Goal: Information Seeking & Learning: Find specific fact

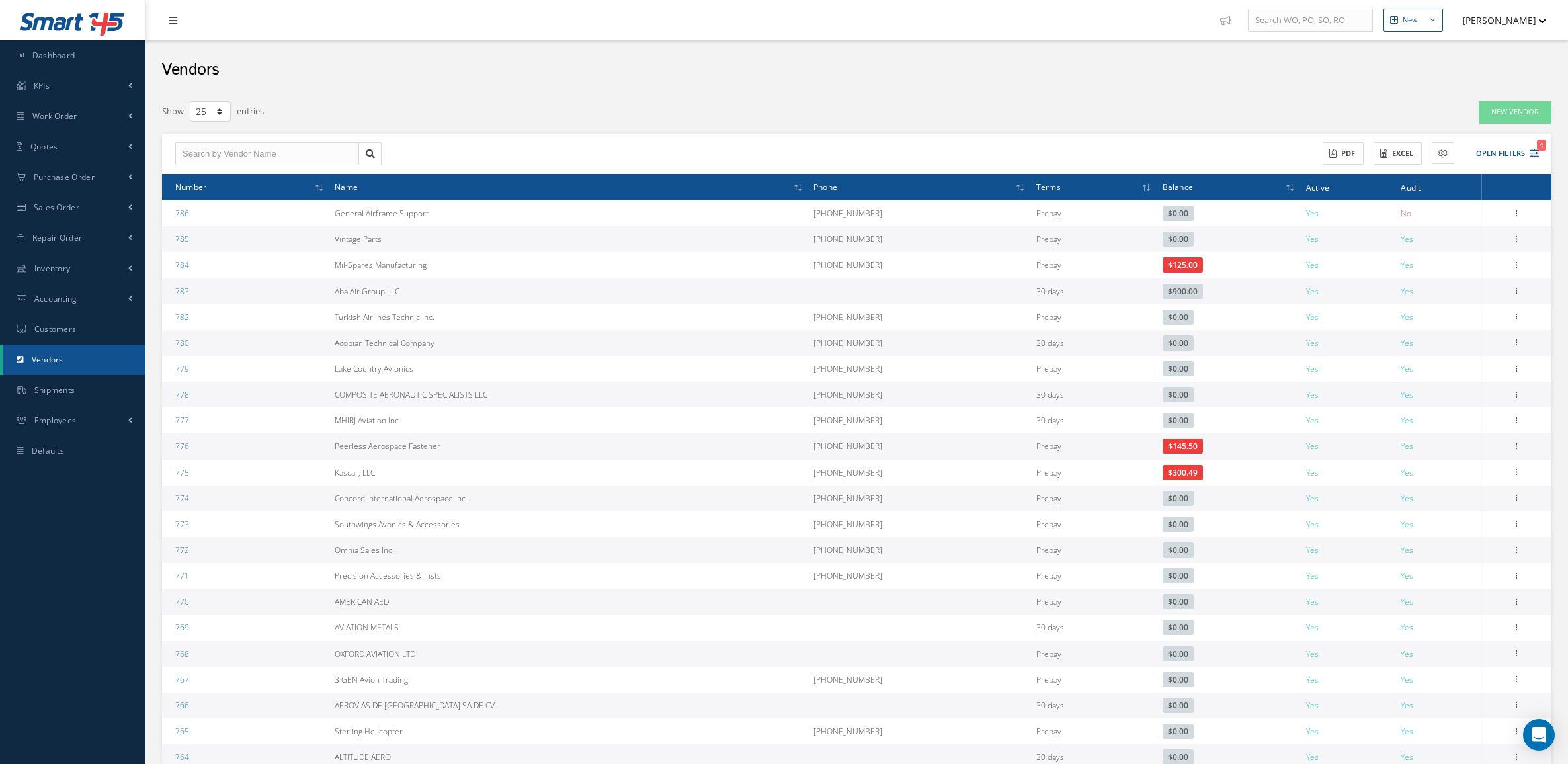
select select "25"
click at [375, 77] on div "Vendors" at bounding box center [857, 66] width 1423 height 53
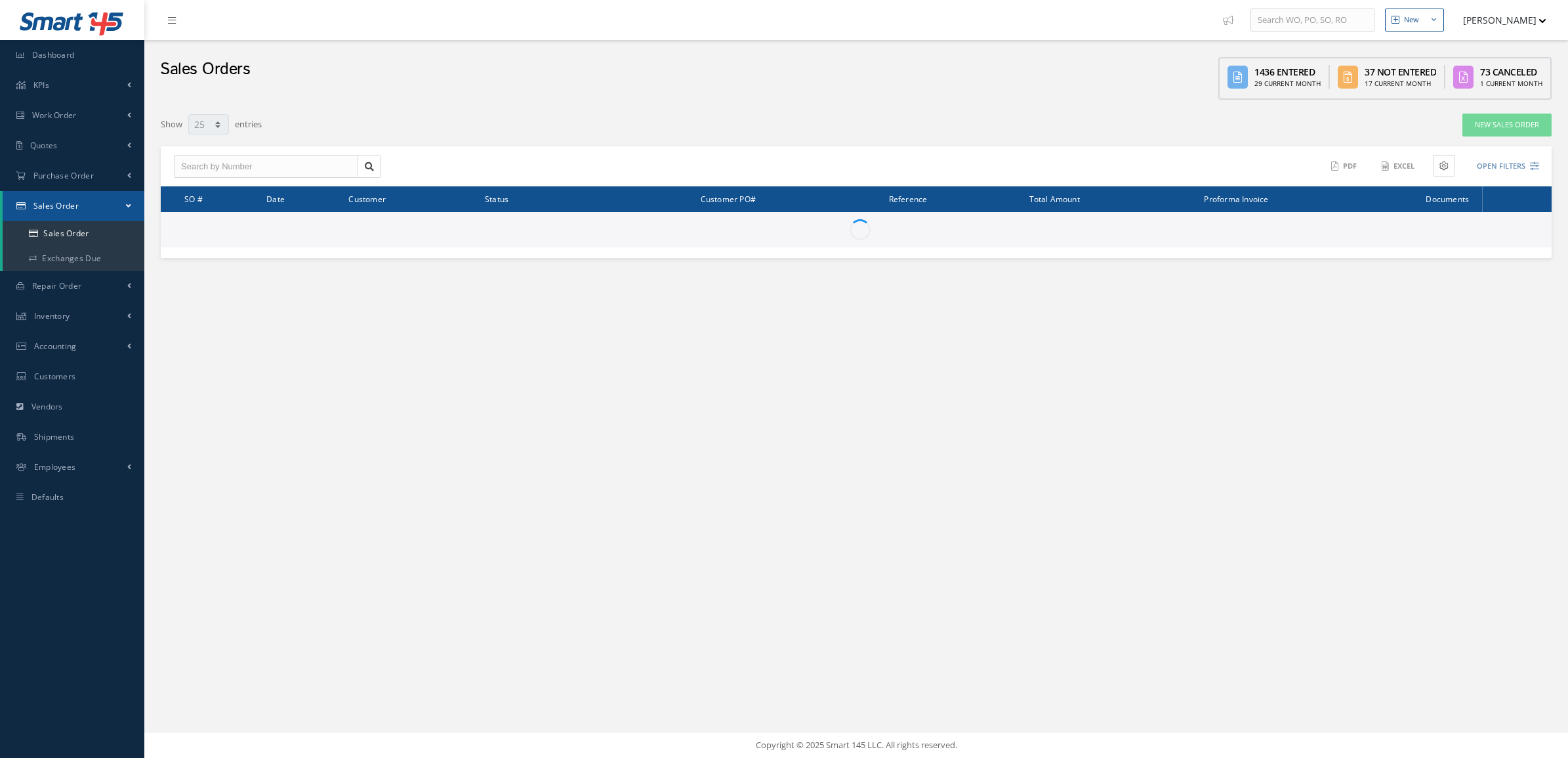
select select "25"
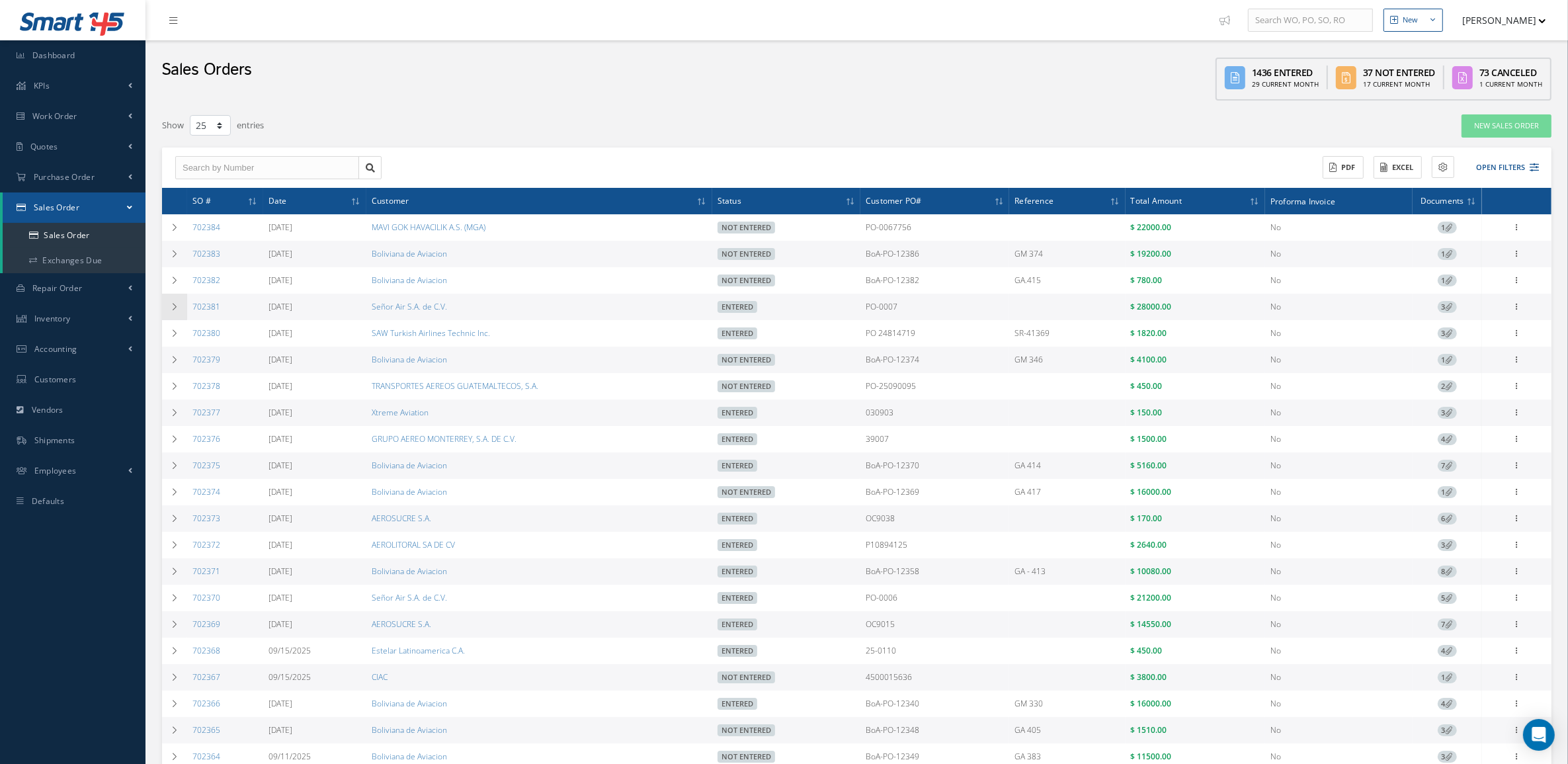
click at [175, 313] on td at bounding box center [174, 307] width 25 height 27
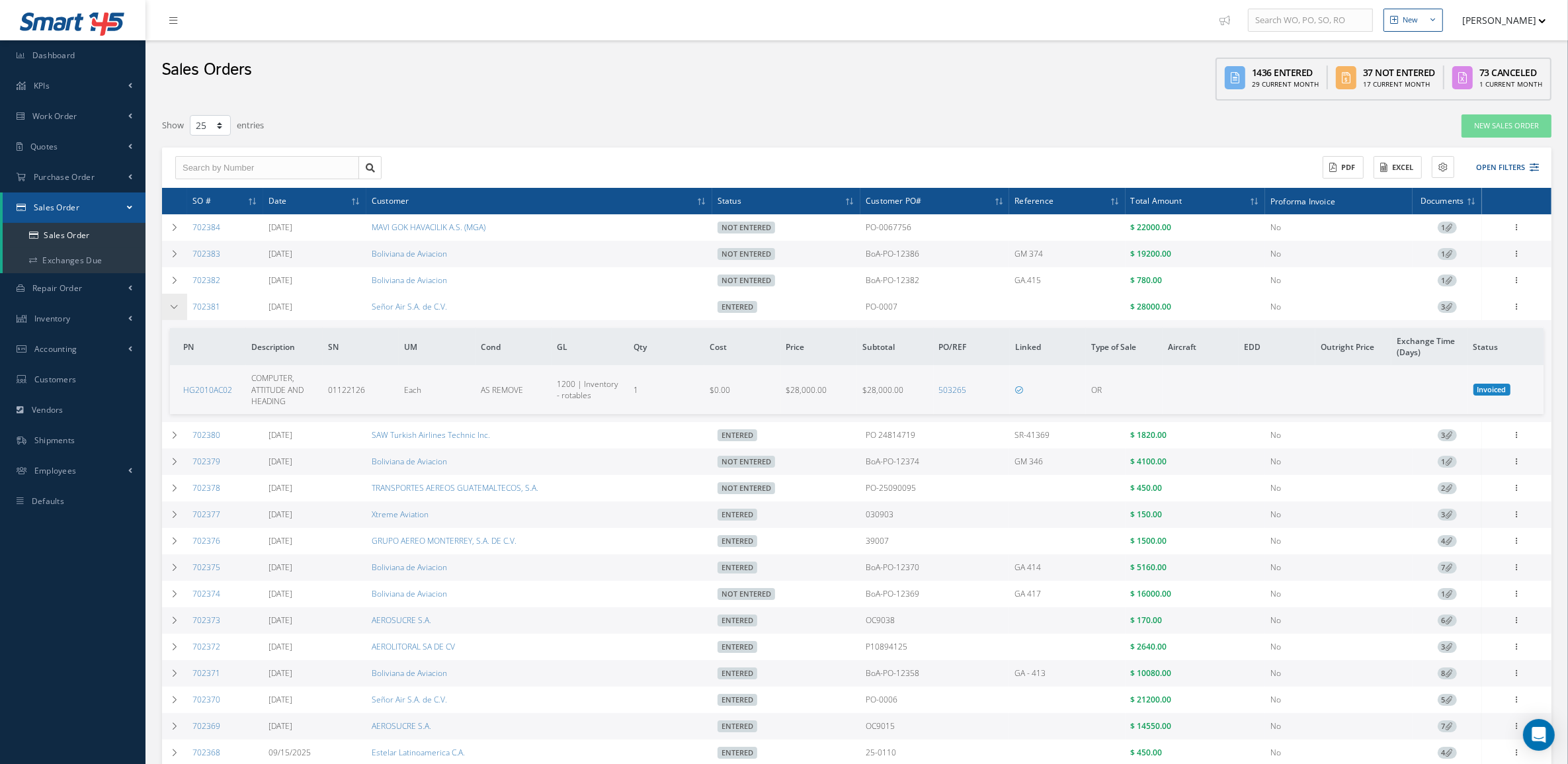
click at [176, 315] on td at bounding box center [174, 307] width 25 height 27
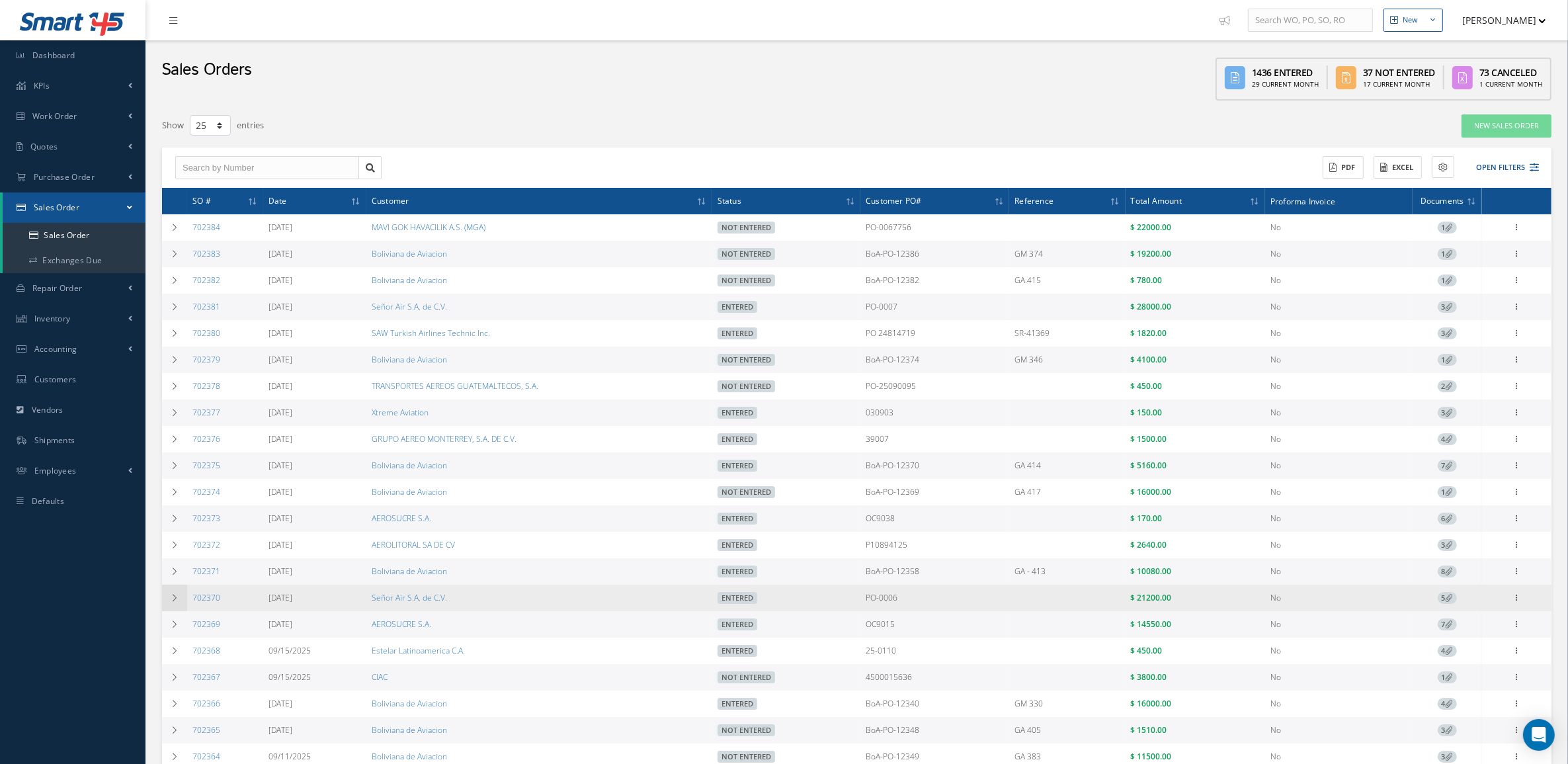
click at [180, 606] on td at bounding box center [174, 598] width 25 height 27
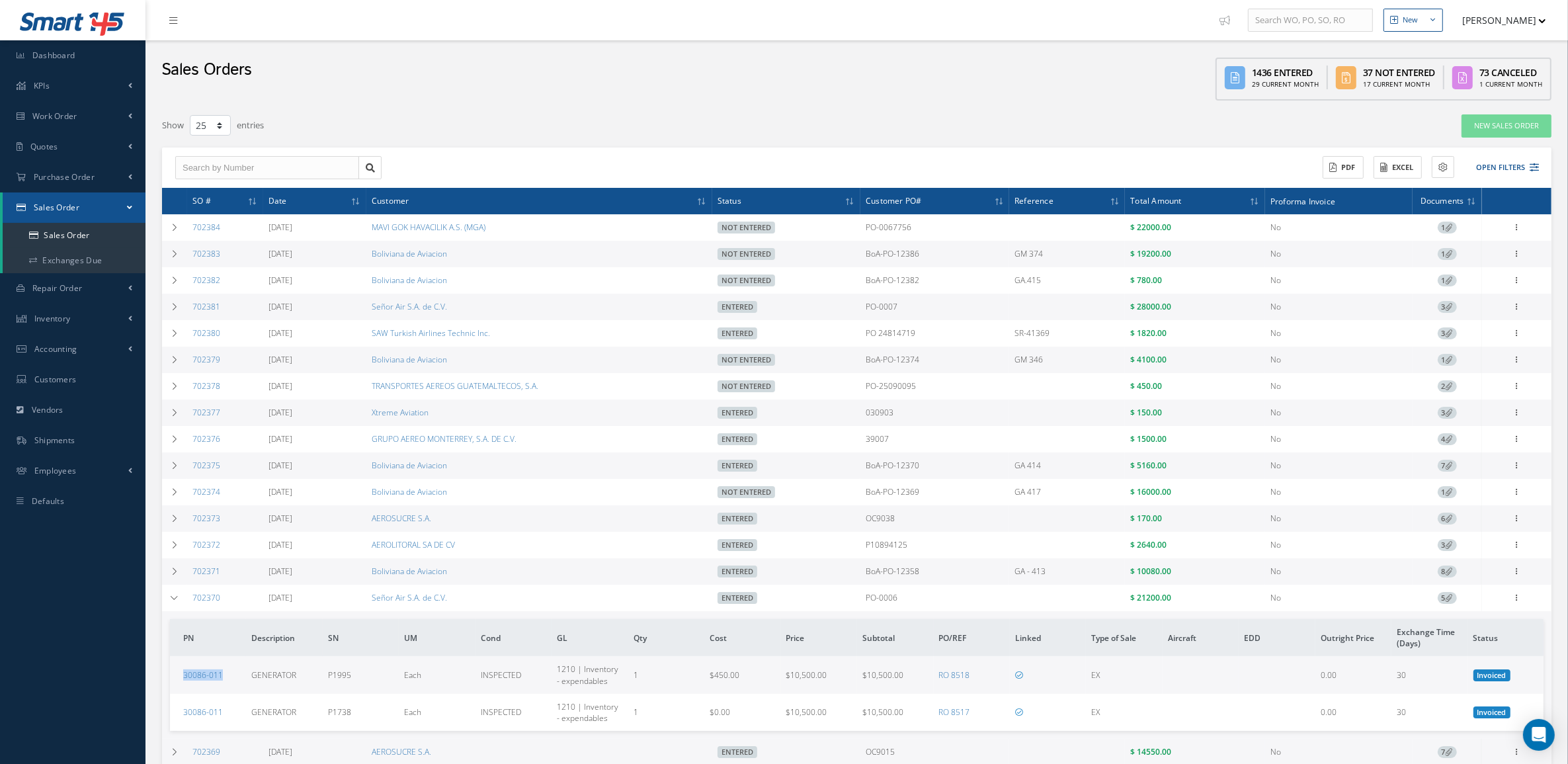
drag, startPoint x: 223, startPoint y: 688, endPoint x: 183, endPoint y: 692, distance: 40.2
click at [183, 692] on td "30086-011" at bounding box center [208, 674] width 76 height 37
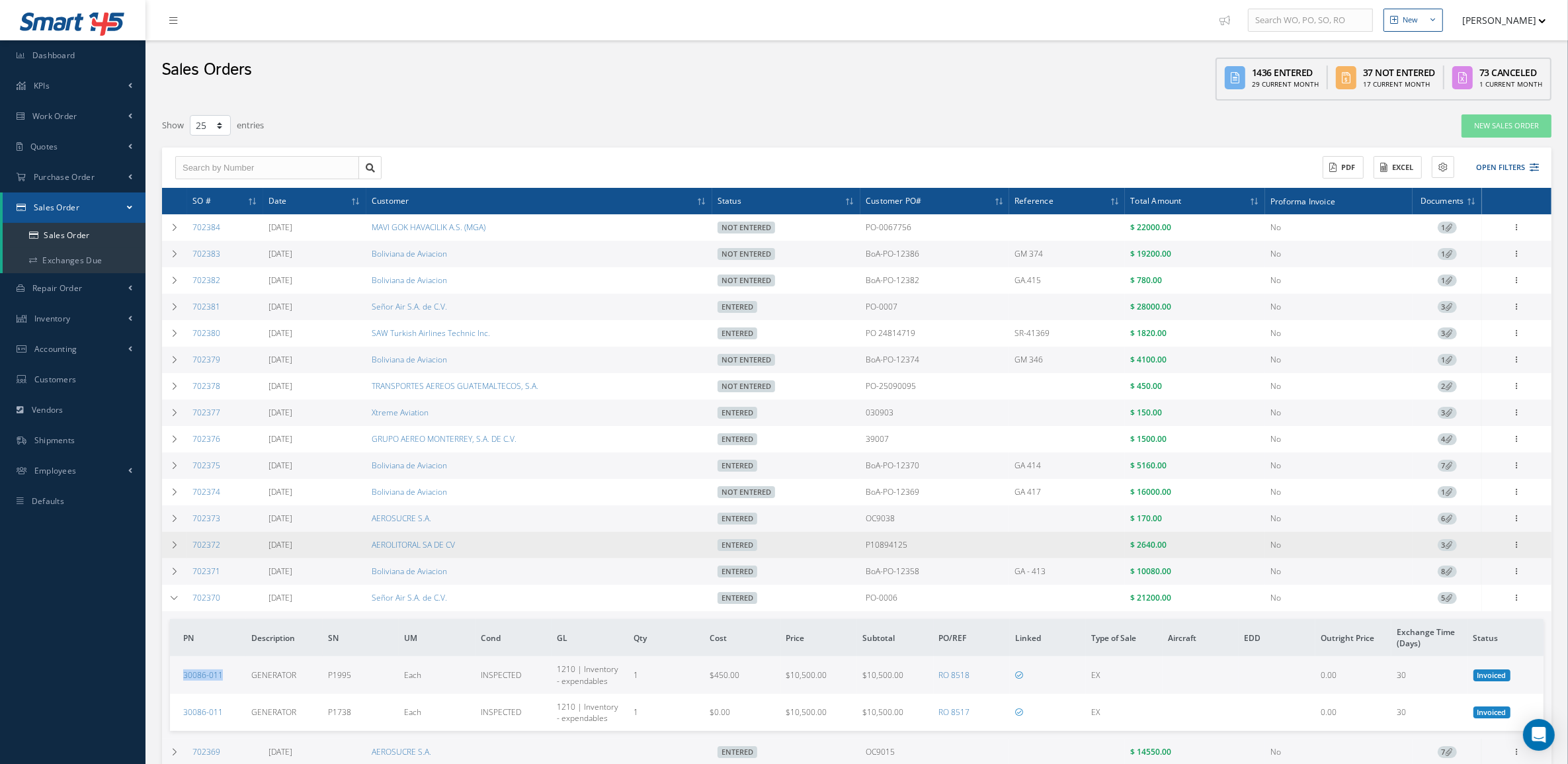
copy link "30086-011"
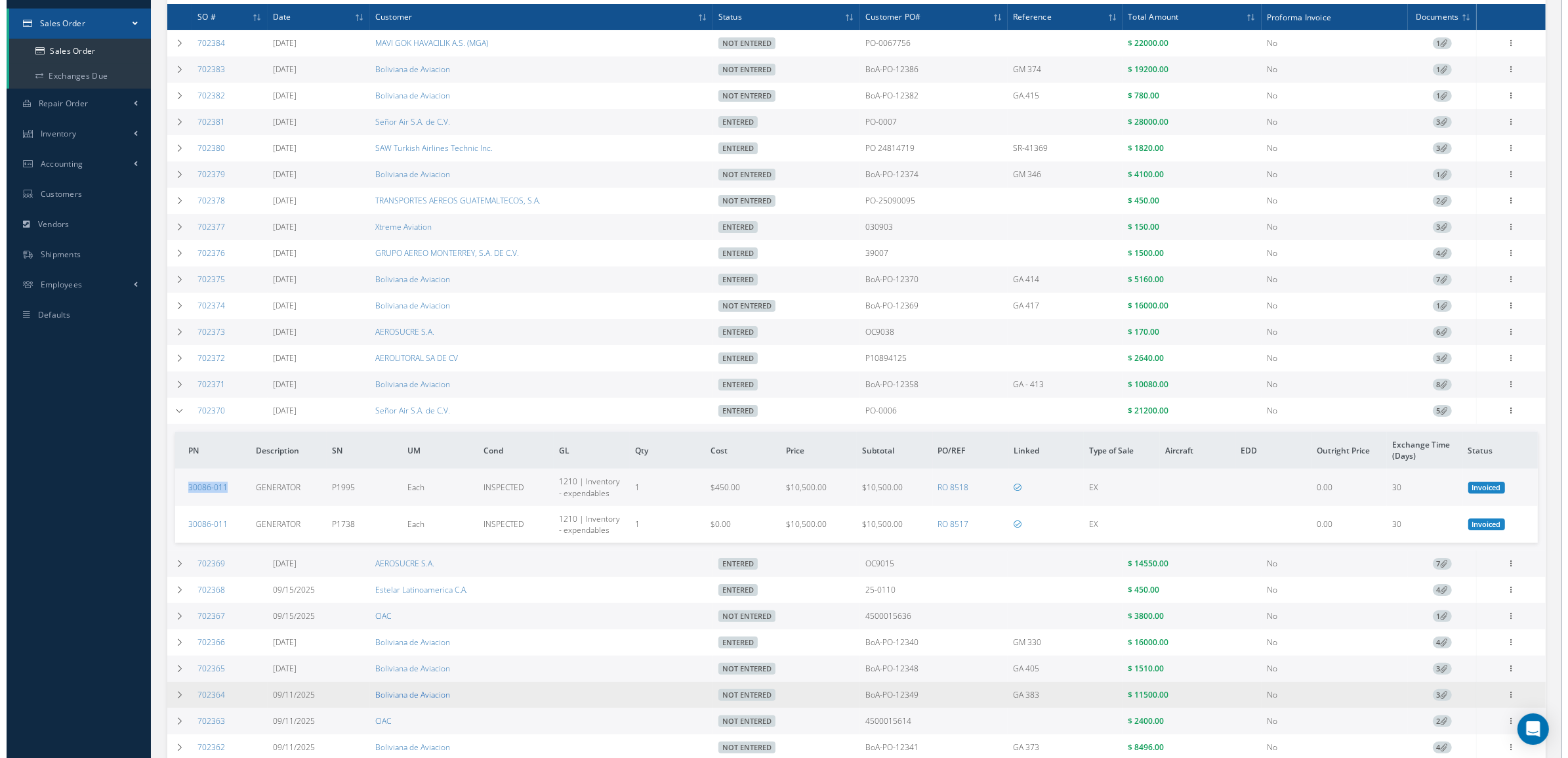
scroll to position [246, 0]
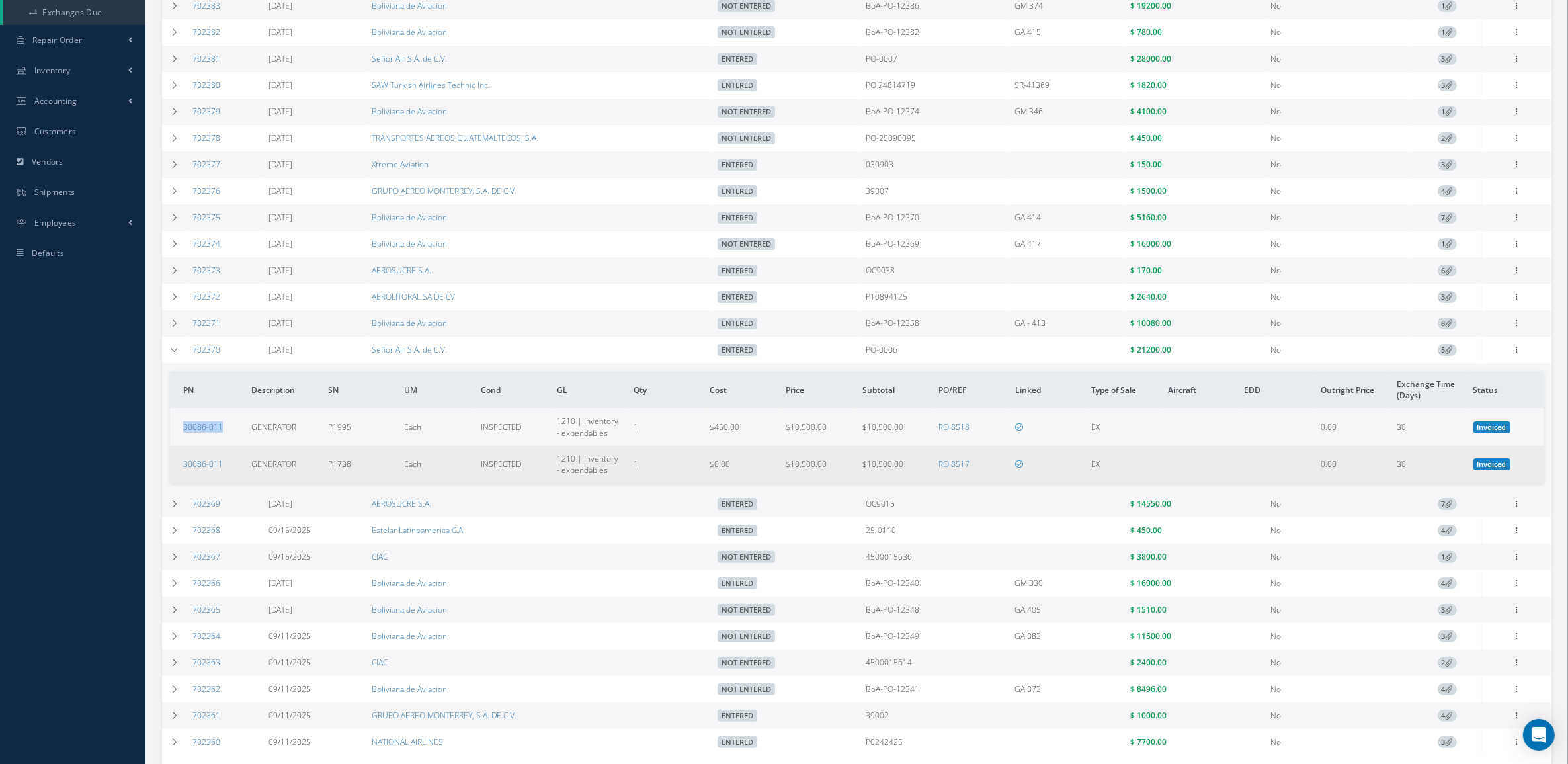
copy link "30086-011"
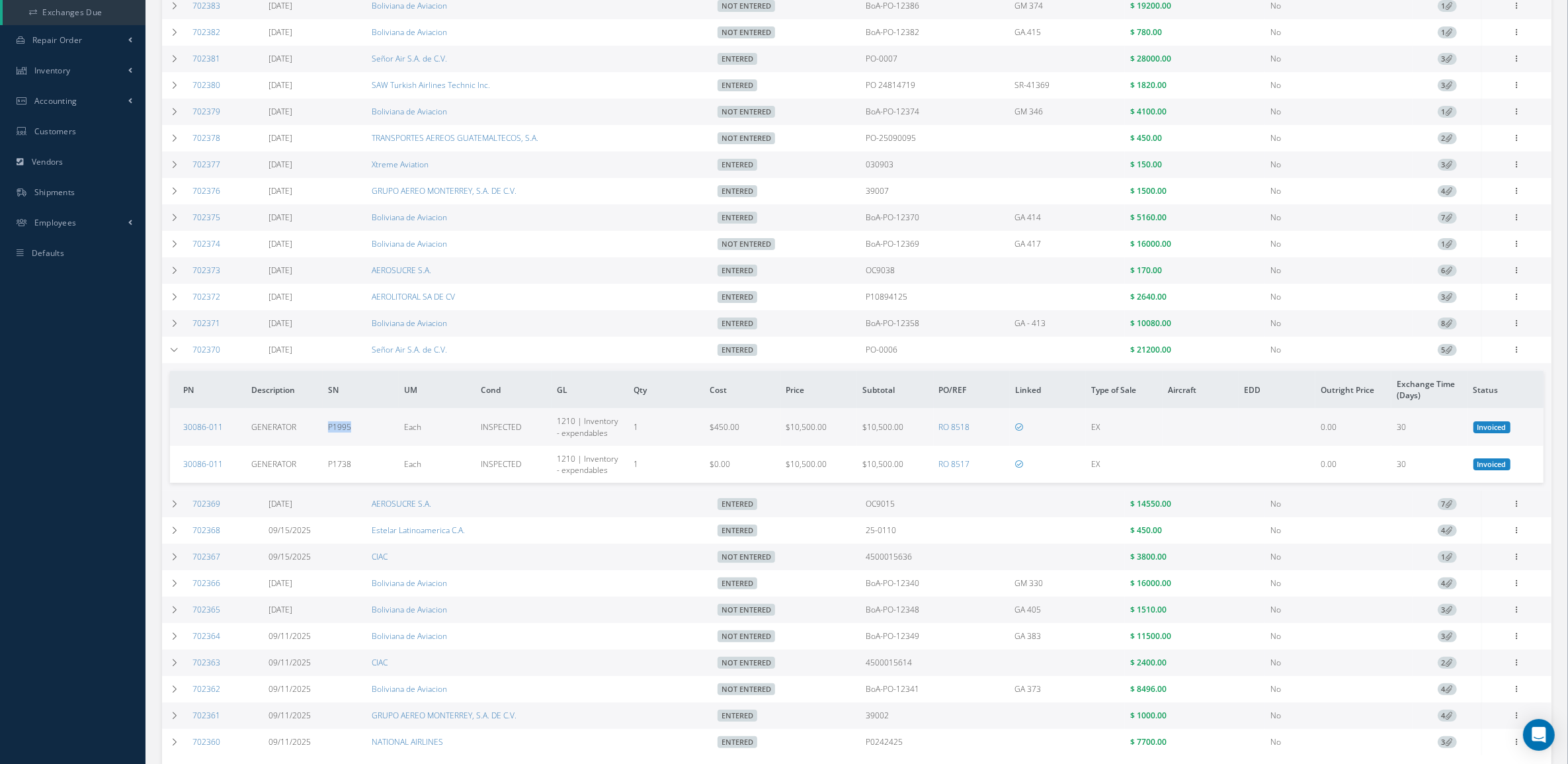
drag, startPoint x: 366, startPoint y: 430, endPoint x: 318, endPoint y: 437, distance: 48.5
click at [318, 437] on tr "30086-011 GENERATOR P1995 Each INSPECTED 1210 | Inventory - expendables 1 $450.…" at bounding box center [857, 427] width 1374 height 37
copy tr "P1995"
click at [1451, 353] on icon at bounding box center [1449, 350] width 8 height 8
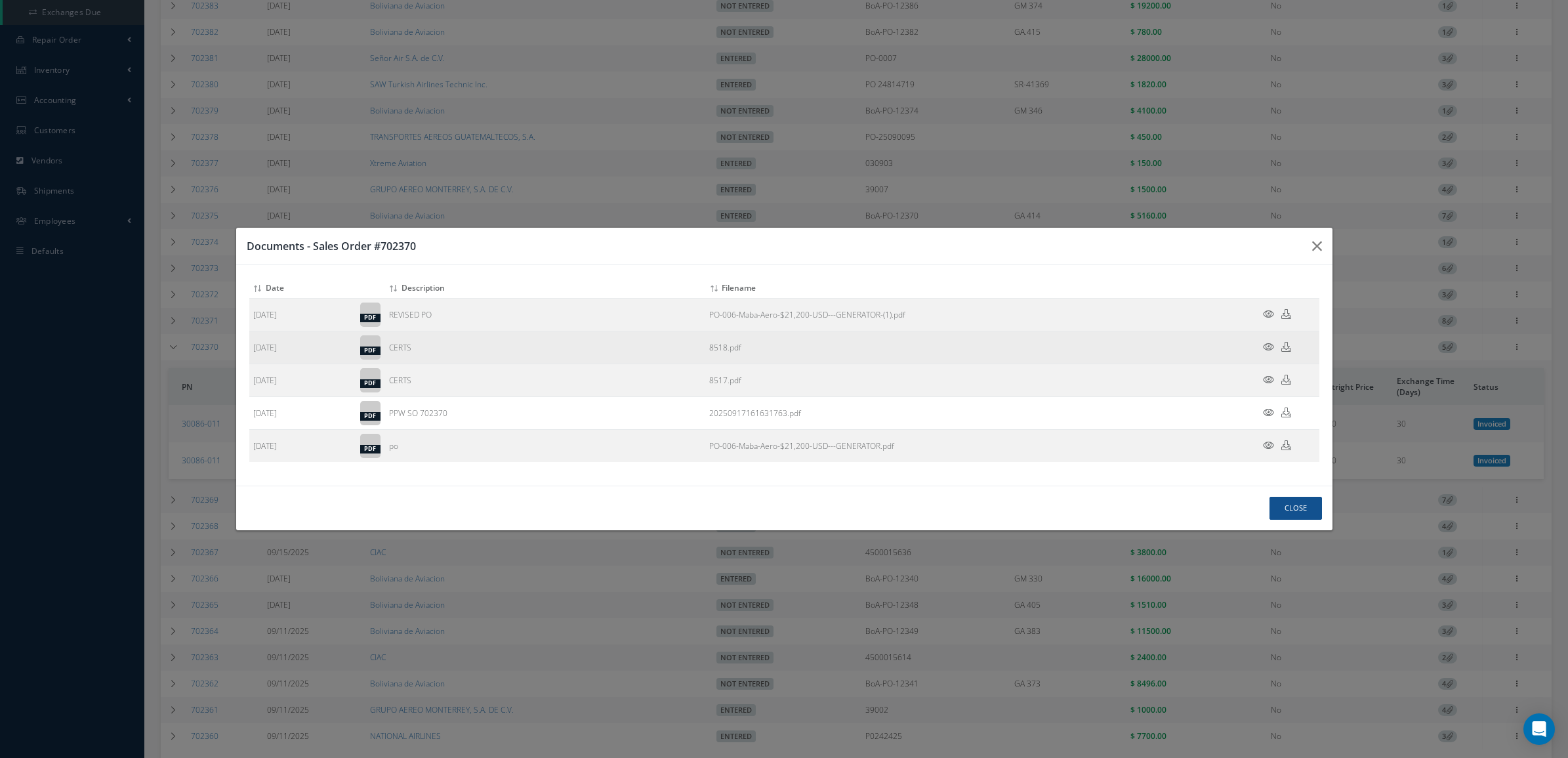
click at [1264, 338] on td at bounding box center [1279, 348] width 79 height 32
click at [1264, 342] on icon at bounding box center [1268, 346] width 11 height 10
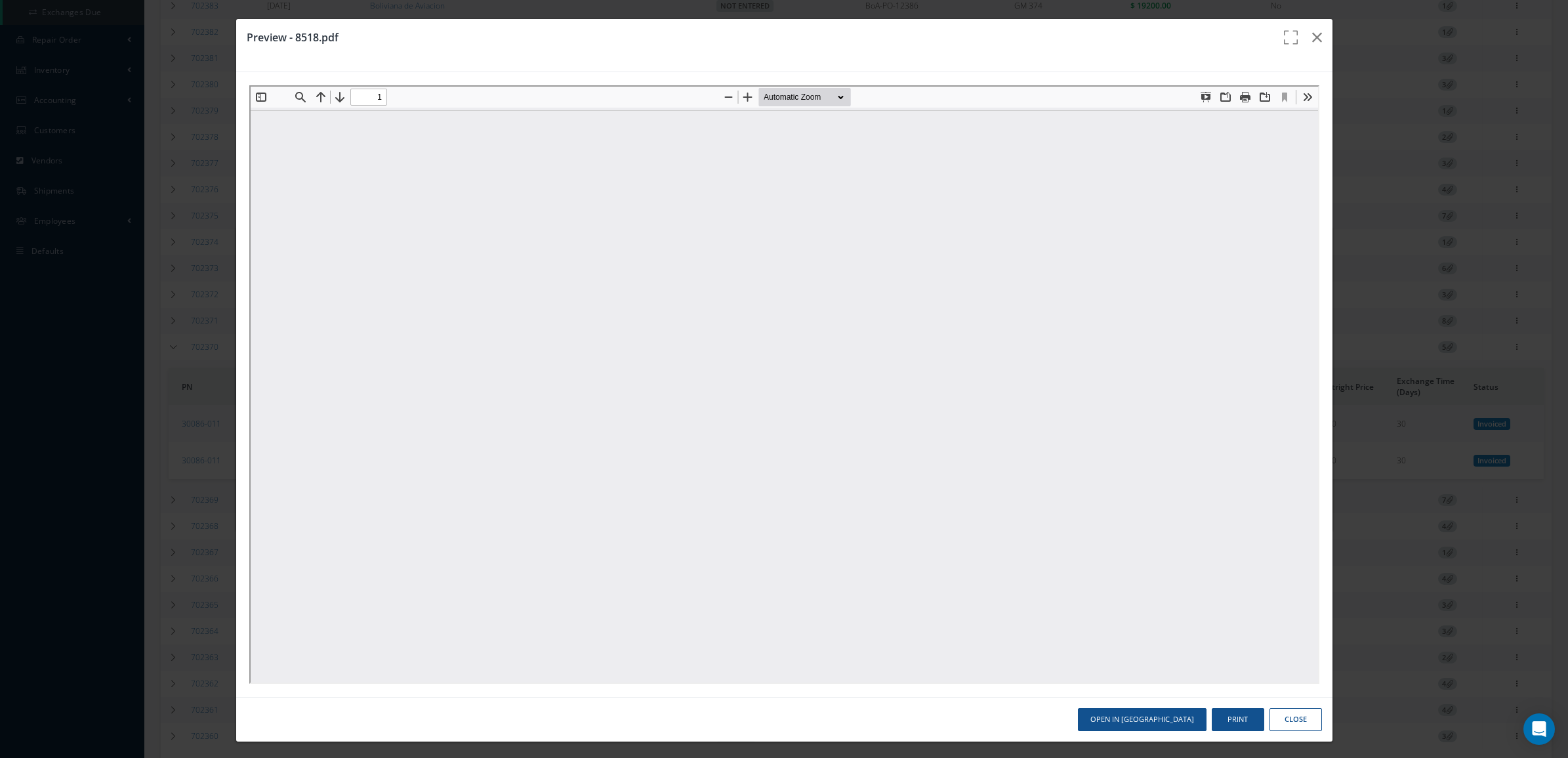
scroll to position [0, 0]
type input "0"
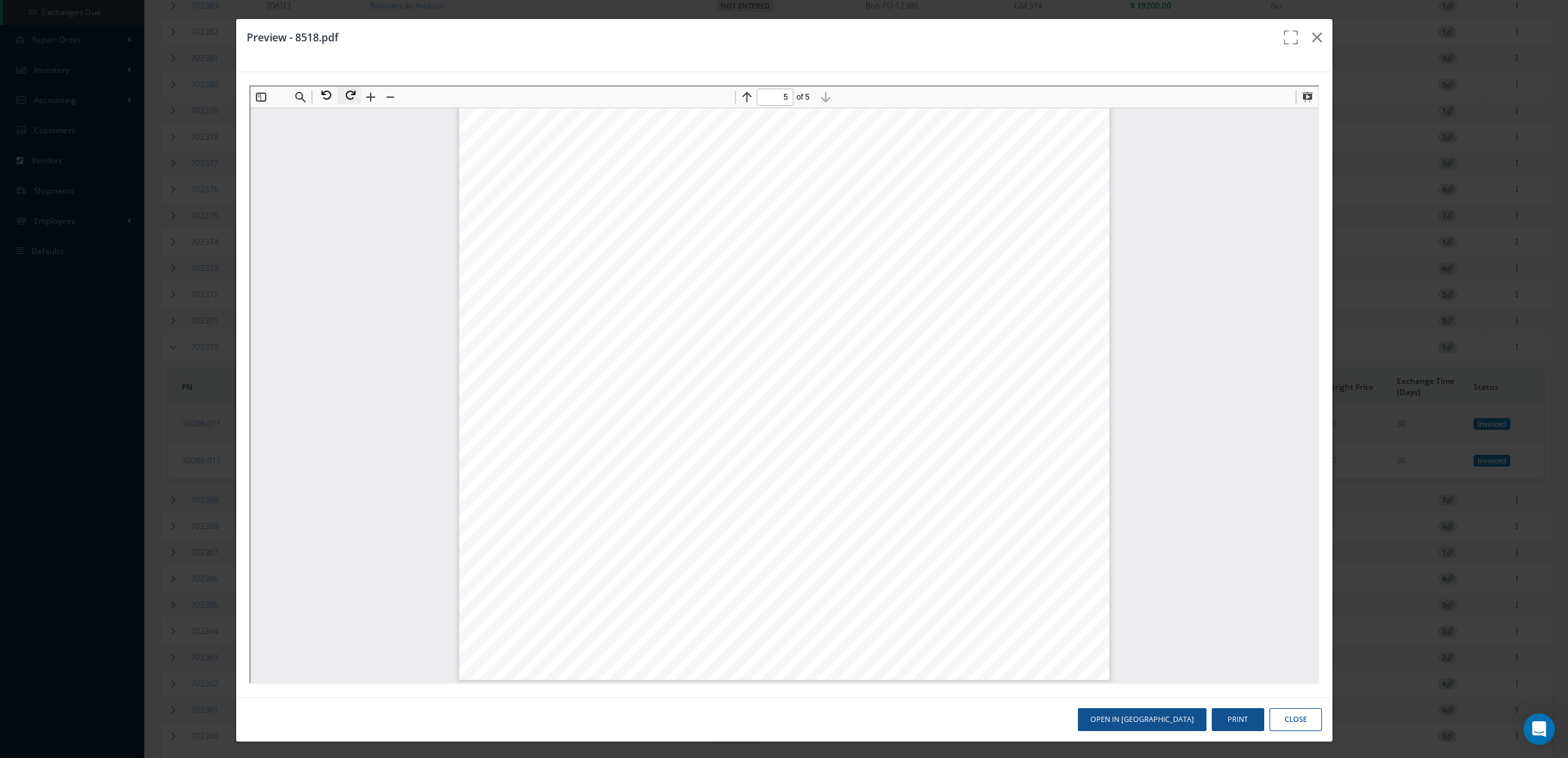
click at [351, 94] on button at bounding box center [347, 94] width 23 height 17
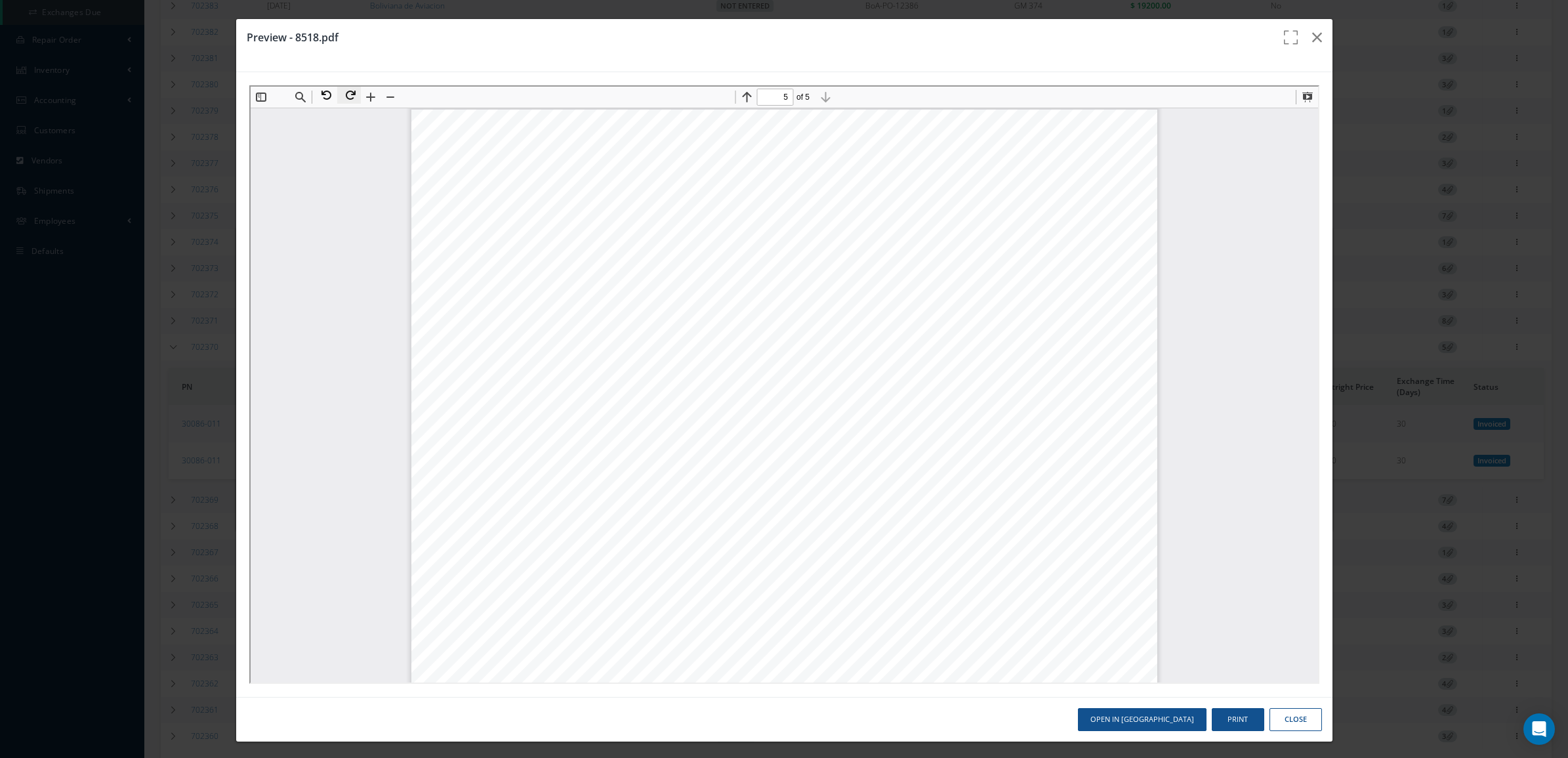
click at [351, 94] on button at bounding box center [347, 94] width 23 height 17
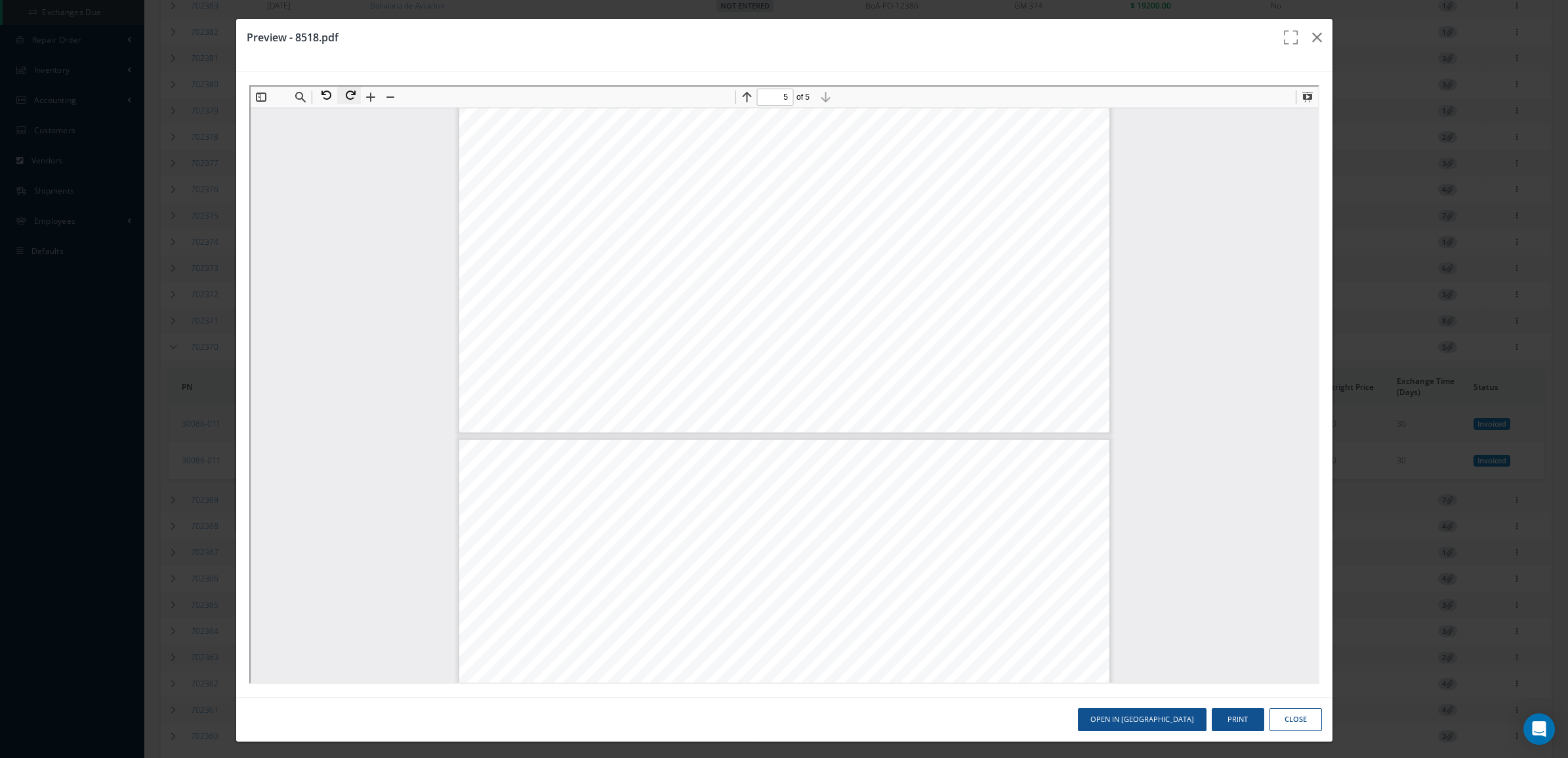
type input "4"
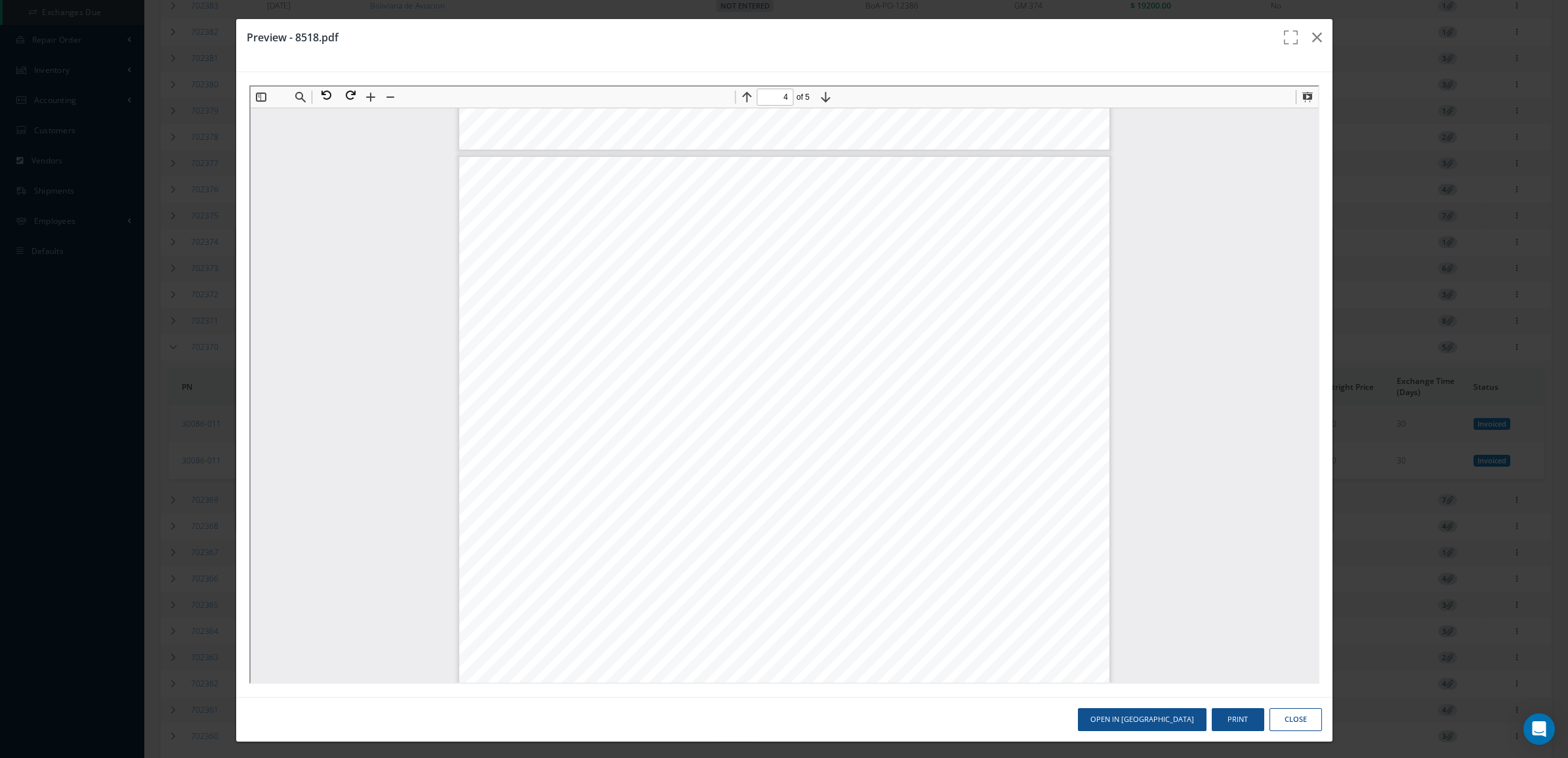
drag, startPoint x: 471, startPoint y: 391, endPoint x: 567, endPoint y: 390, distance: 96.0
click at [567, 390] on div "Page 4" at bounding box center [782, 579] width 650 height 847
